Goal: Task Accomplishment & Management: Manage account settings

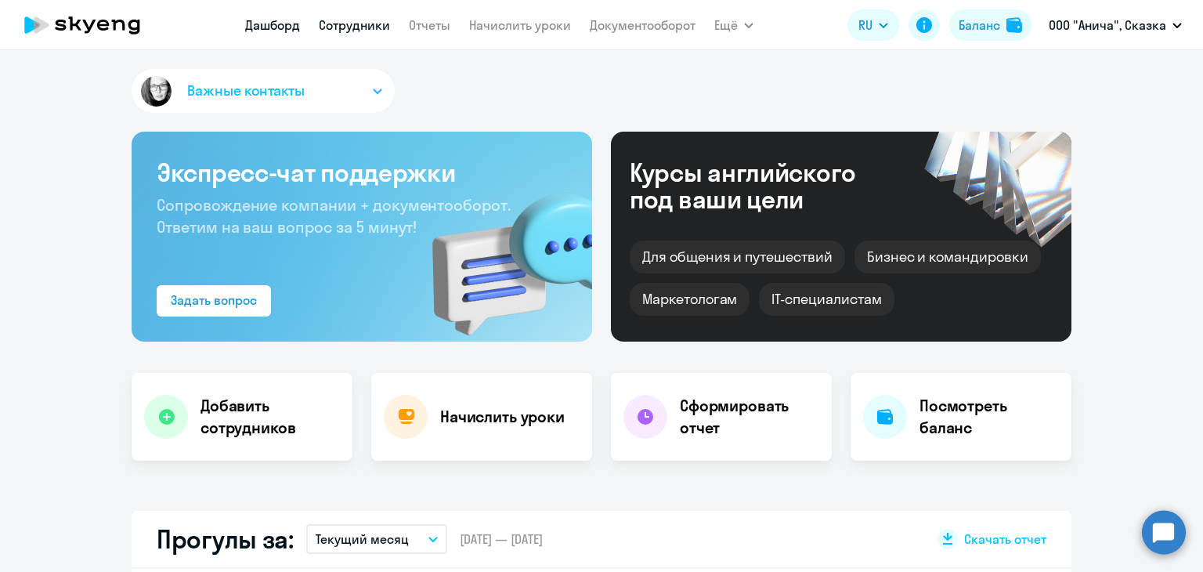
select select "30"
click at [349, 24] on link "Сотрудники" at bounding box center [354, 25] width 71 height 16
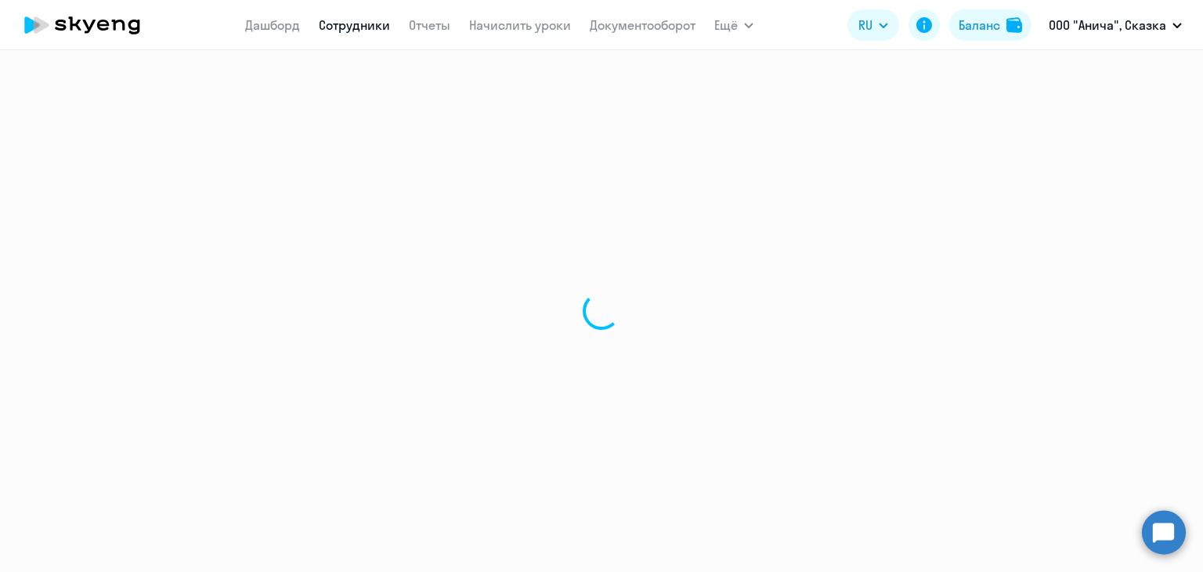
select select "30"
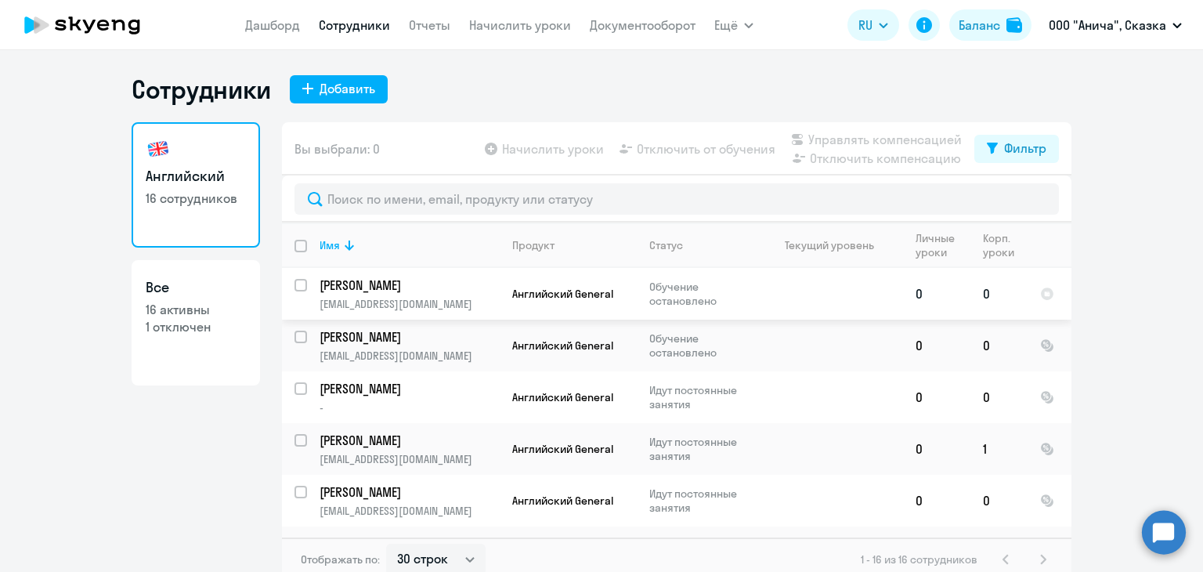
click at [295, 282] on input "select row 42838697" at bounding box center [310, 294] width 31 height 31
checkbox input "true"
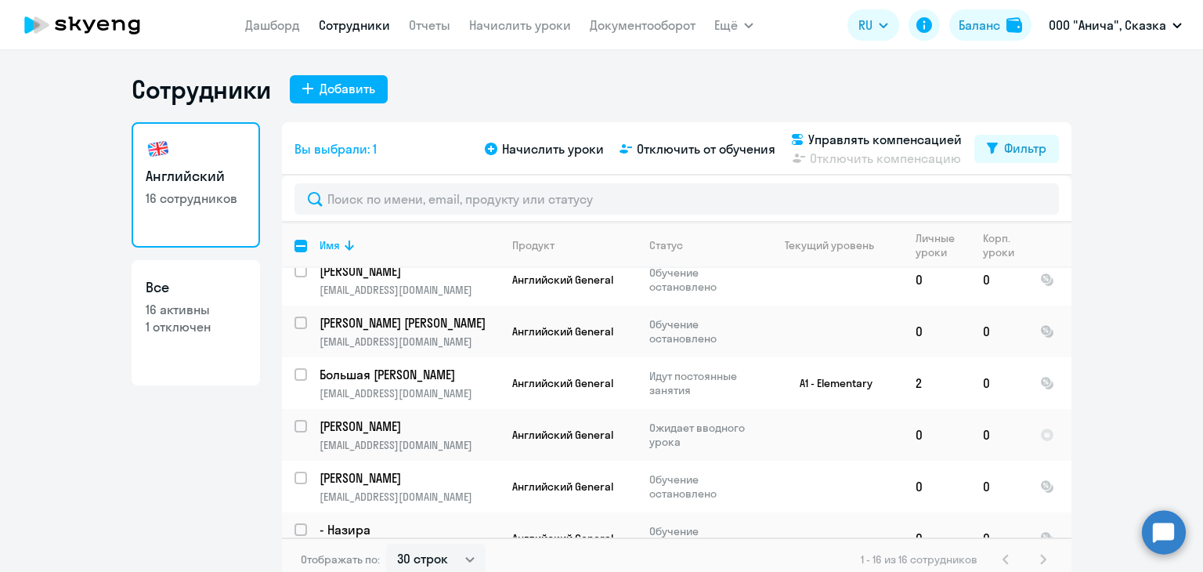
scroll to position [548, 0]
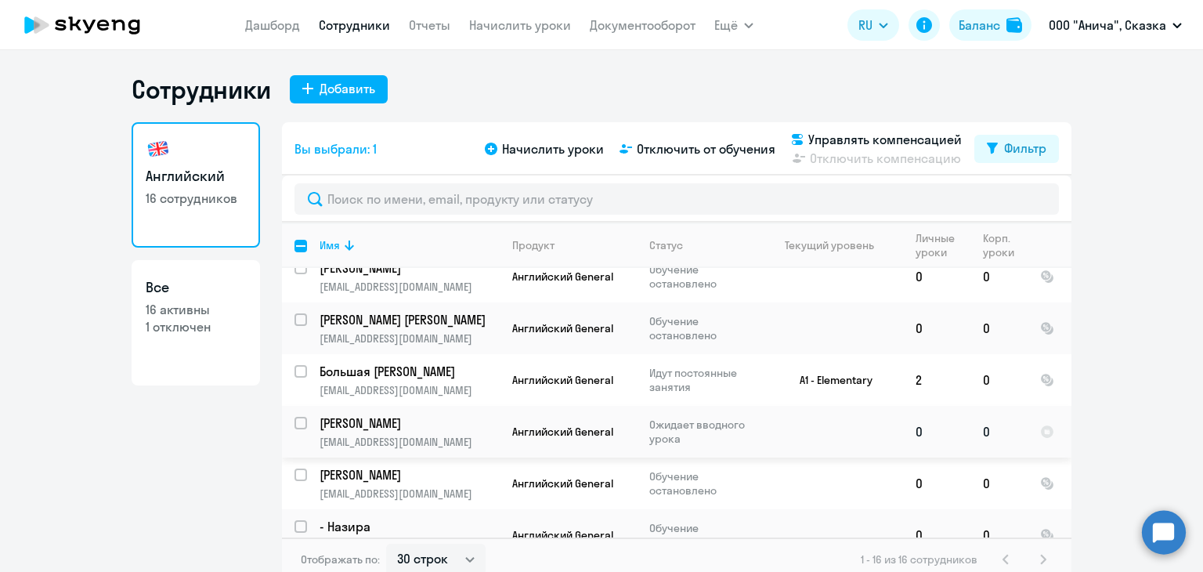
click at [297, 417] on input "select row 42998268" at bounding box center [310, 432] width 31 height 31
checkbox input "true"
click at [858, 143] on span "Управлять компенсацией" at bounding box center [886, 139] width 154 height 19
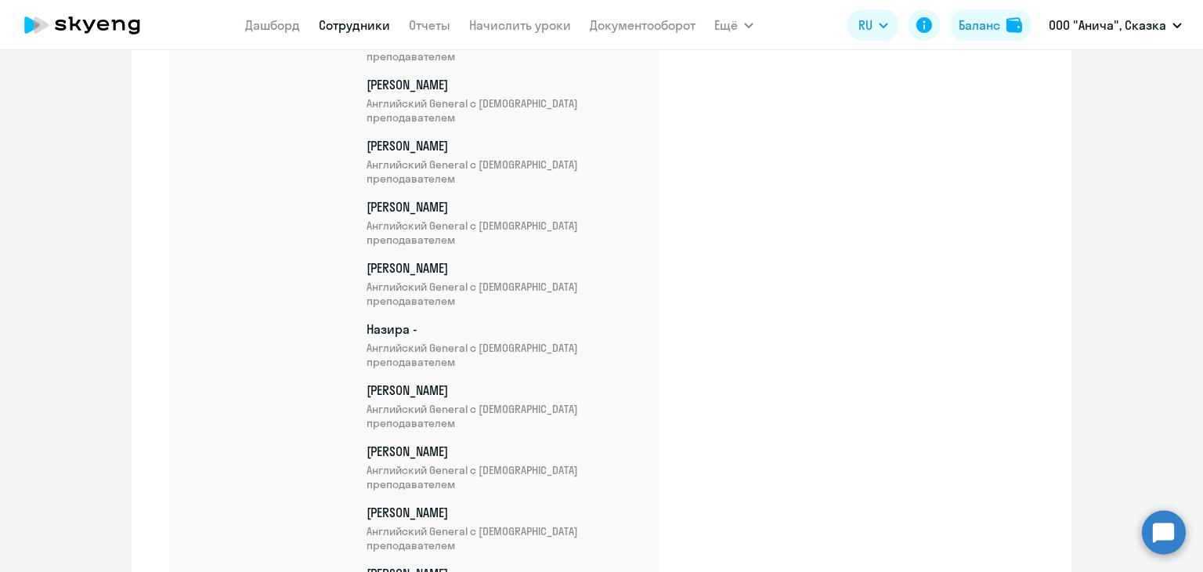
scroll to position [1004, 0]
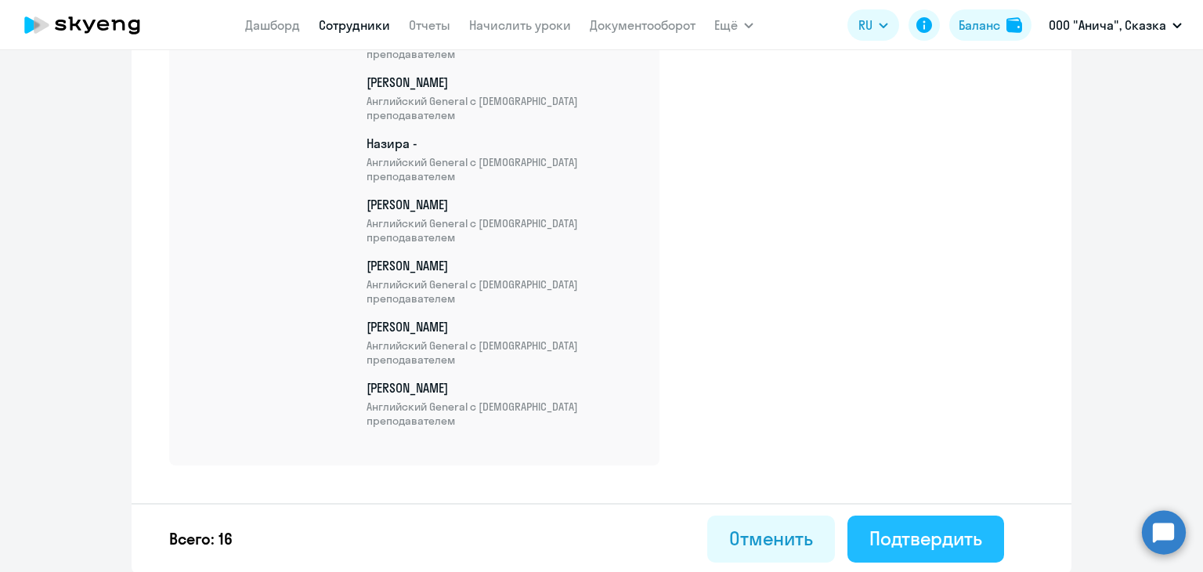
click at [914, 539] on div "Подтвердить" at bounding box center [926, 538] width 113 height 25
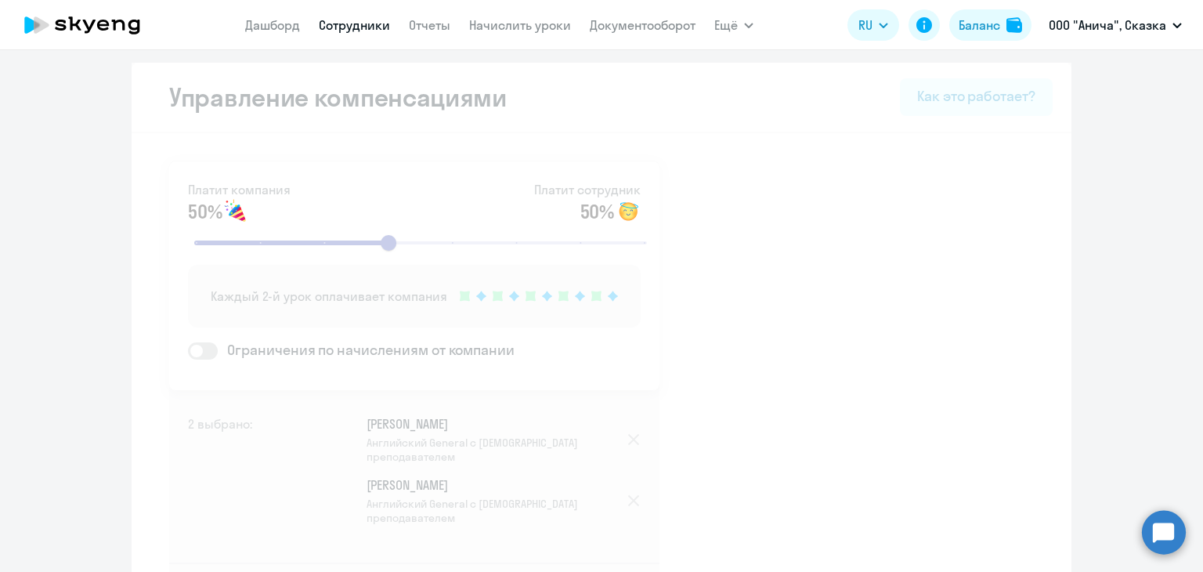
select select "30"
